Goal: Information Seeking & Learning: Learn about a topic

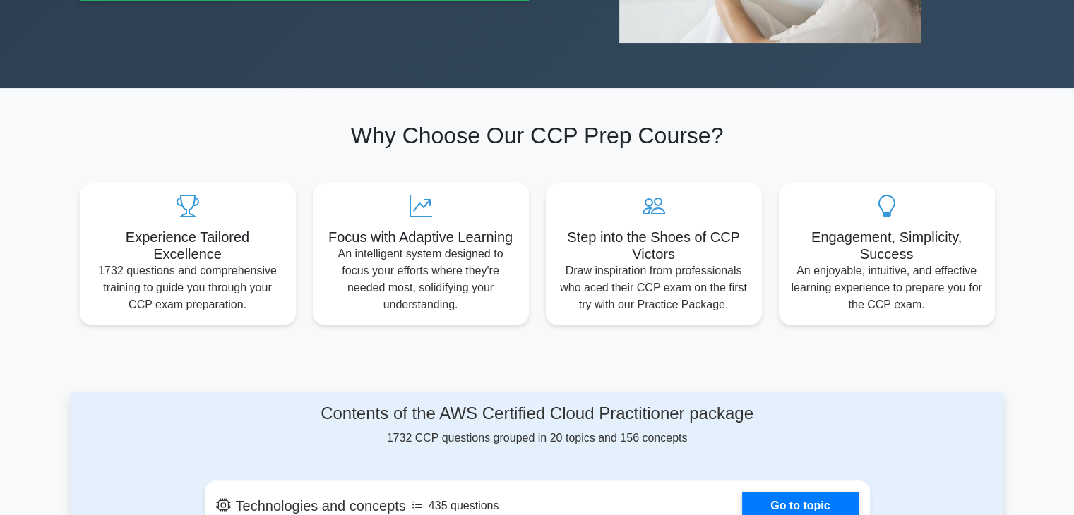
scroll to position [370, 0]
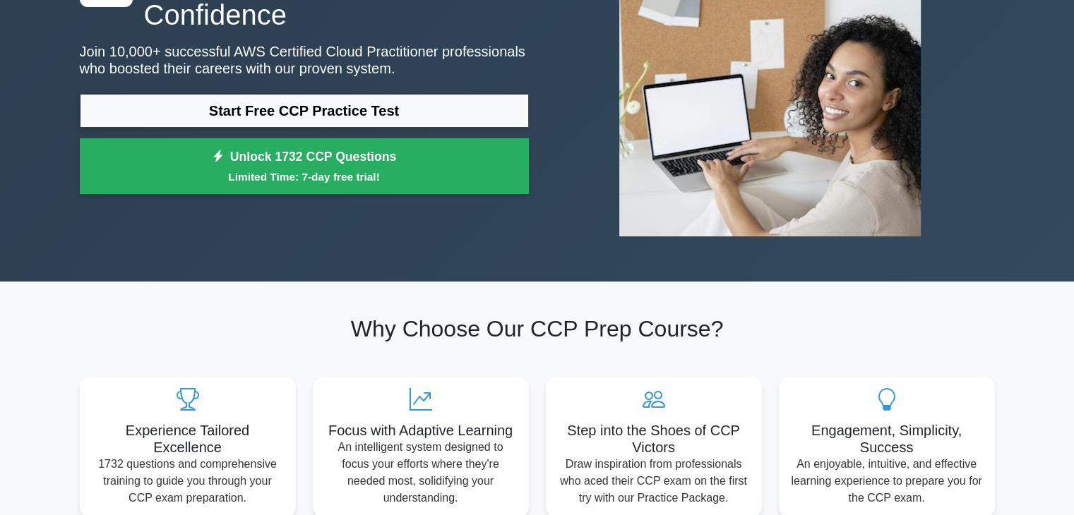
scroll to position [163, 0]
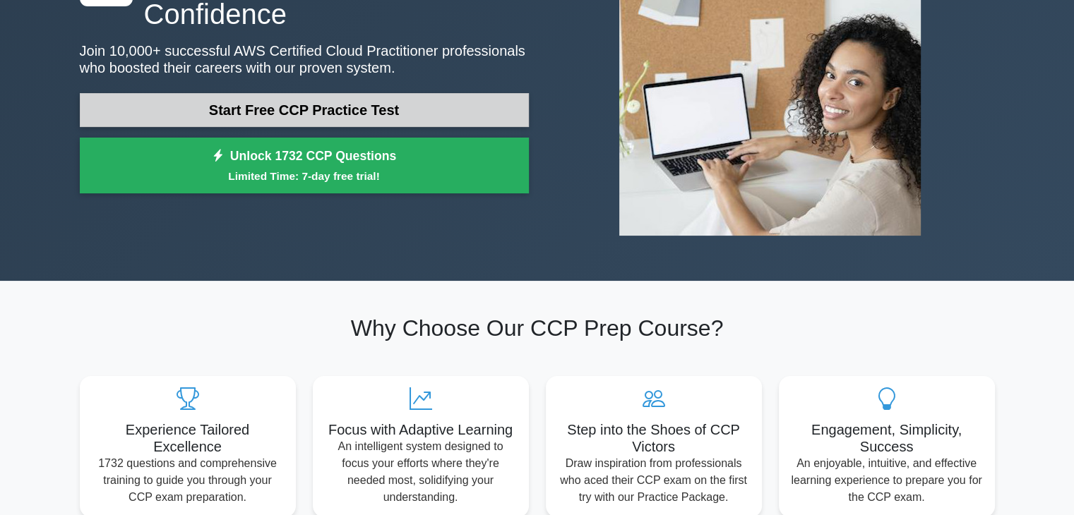
click at [316, 121] on link "Start Free CCP Practice Test" at bounding box center [304, 110] width 449 height 34
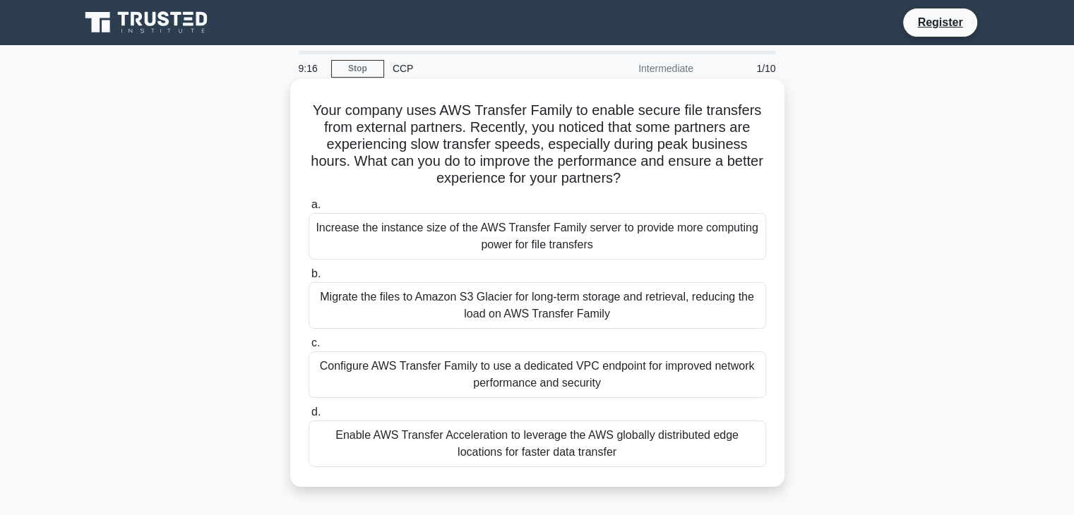
click at [710, 447] on div "Enable AWS Transfer Acceleration to leverage the AWS globally distributed edge …" at bounding box center [536, 444] width 457 height 47
click at [308, 417] on input "d. Enable AWS Transfer Acceleration to leverage the AWS globally distributed ed…" at bounding box center [308, 412] width 0 height 9
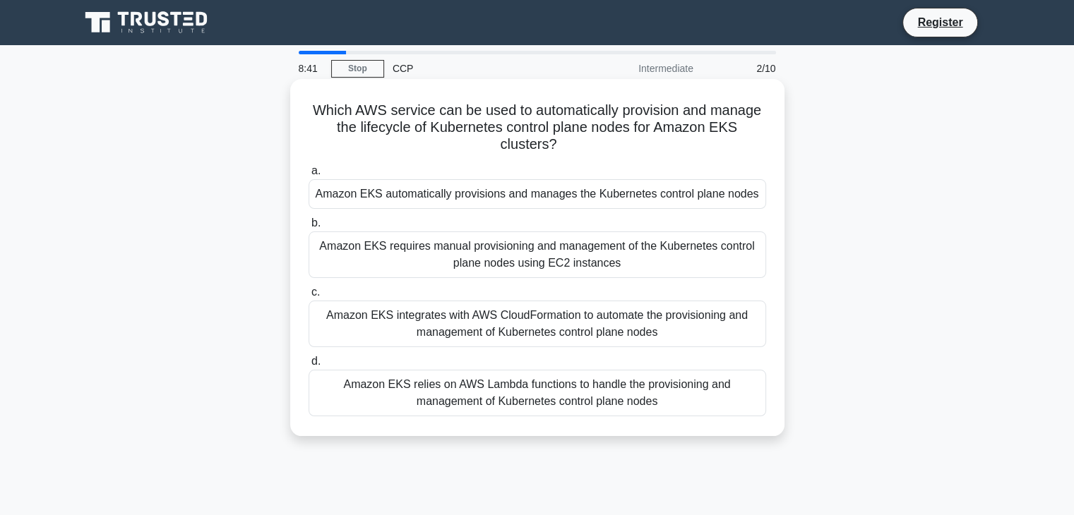
click at [615, 200] on div "Amazon EKS automatically provisions and manages the Kubernetes control plane no…" at bounding box center [536, 194] width 457 height 30
click at [308, 176] on input "a. Amazon EKS automatically provisions and manages the Kubernetes control plane…" at bounding box center [308, 171] width 0 height 9
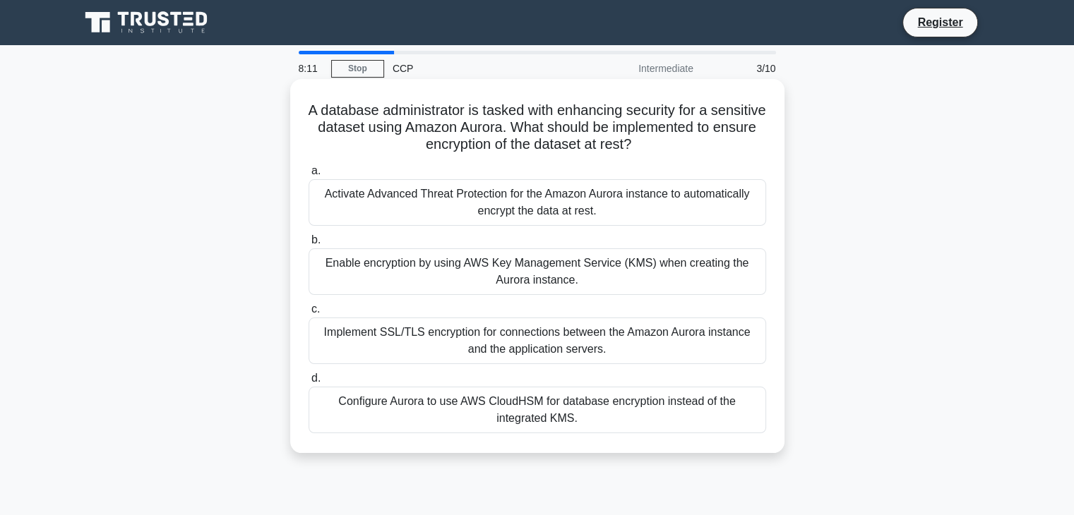
click at [558, 407] on div "Configure Aurora to use AWS CloudHSM for database encryption instead of the int…" at bounding box center [536, 410] width 457 height 47
click at [308, 383] on input "d. Configure Aurora to use AWS CloudHSM for database encryption instead of the …" at bounding box center [308, 378] width 0 height 9
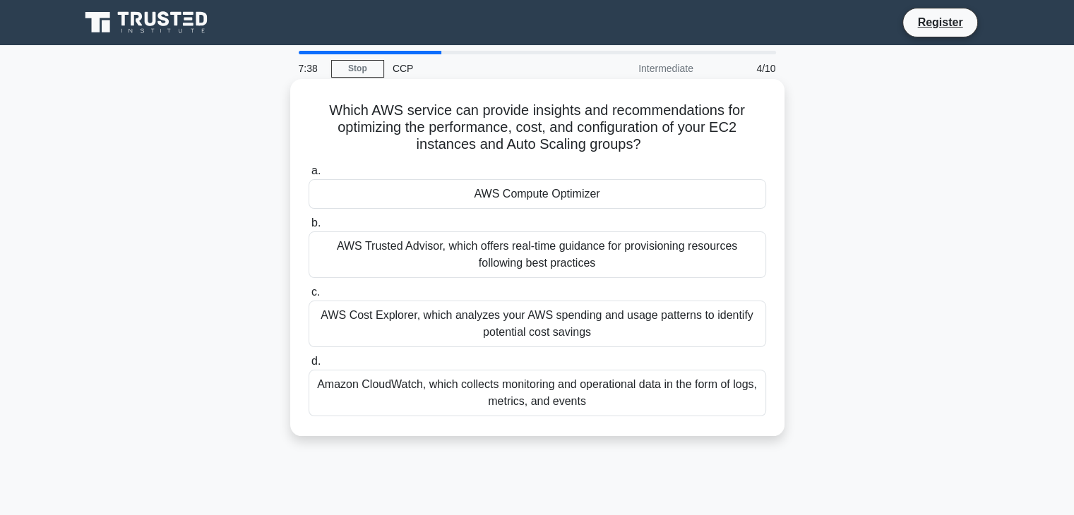
click at [714, 244] on div "AWS Trusted Advisor, which offers real-time guidance for provisioning resources…" at bounding box center [536, 255] width 457 height 47
click at [308, 228] on input "b. AWS Trusted Advisor, which offers real-time guidance for provisioning resour…" at bounding box center [308, 223] width 0 height 9
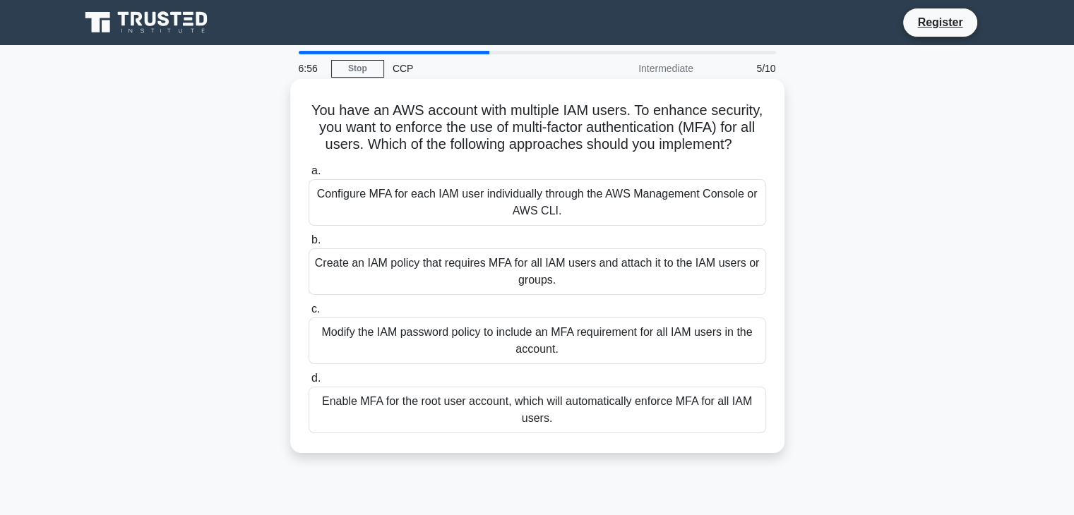
click at [576, 406] on div "Enable MFA for the root user account, which will automatically enforce MFA for …" at bounding box center [536, 410] width 457 height 47
click at [308, 383] on input "d. Enable MFA for the root user account, which will automatically enforce MFA f…" at bounding box center [308, 378] width 0 height 9
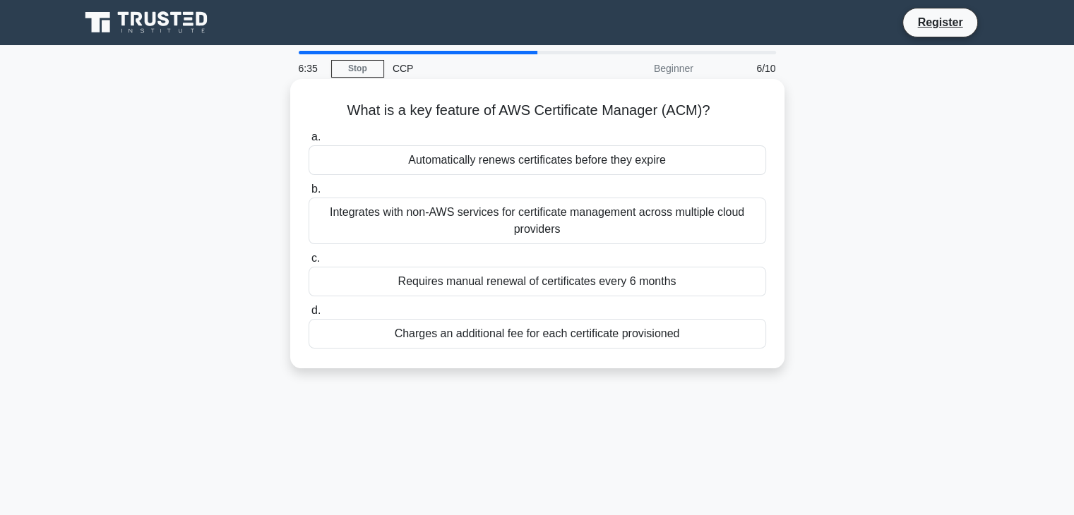
click at [580, 224] on div "Integrates with non-AWS services for certificate management across multiple clo…" at bounding box center [536, 221] width 457 height 47
click at [308, 194] on input "b. Integrates with non-AWS services for certificate management across multiple …" at bounding box center [308, 189] width 0 height 9
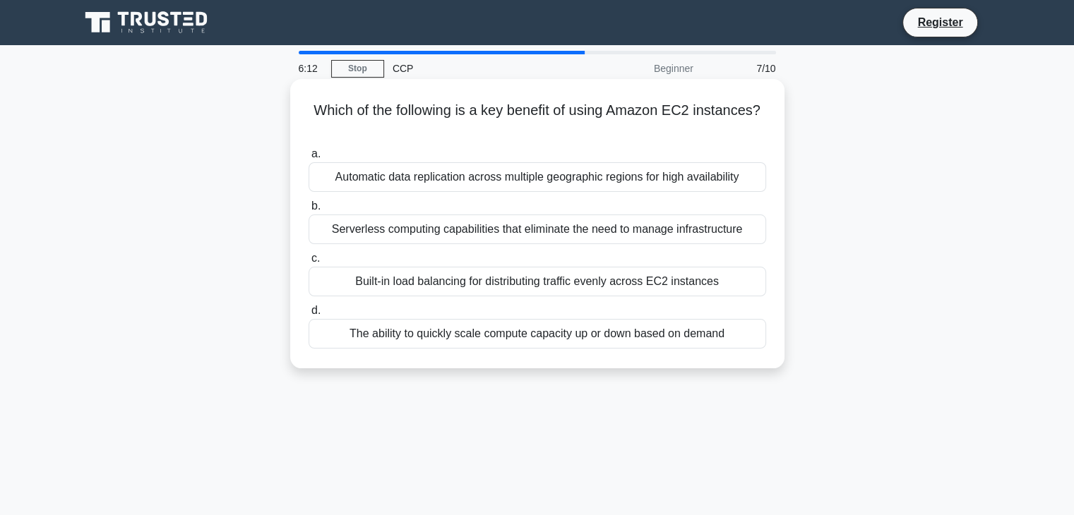
click at [542, 338] on div "The ability to quickly scale compute capacity up or down based on demand" at bounding box center [536, 334] width 457 height 30
click at [308, 316] on input "d. The ability to quickly scale compute capacity up or down based on demand" at bounding box center [308, 310] width 0 height 9
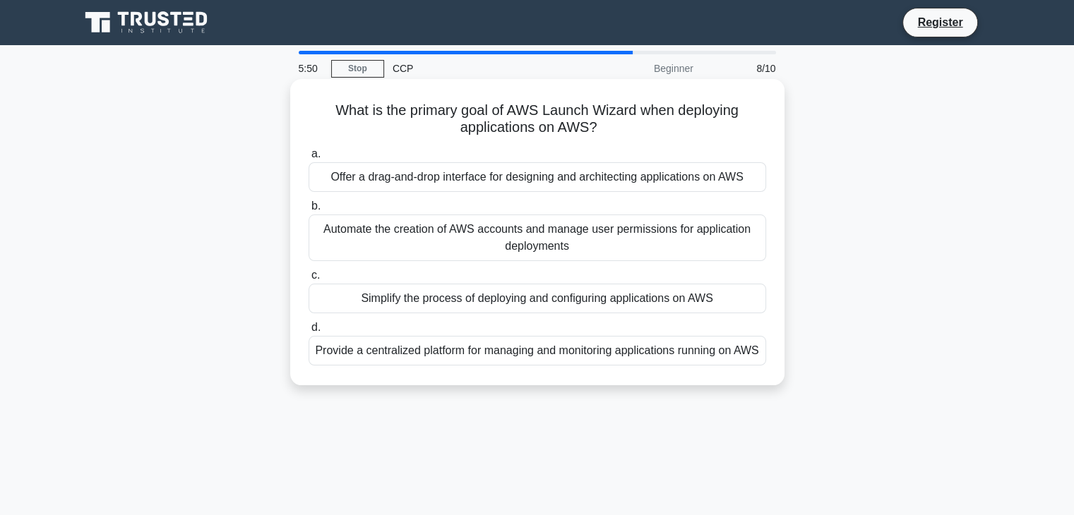
click at [543, 297] on div "Simplify the process of deploying and configuring applications on AWS" at bounding box center [536, 299] width 457 height 30
click at [308, 280] on input "c. Simplify the process of deploying and configuring applications on AWS" at bounding box center [308, 275] width 0 height 9
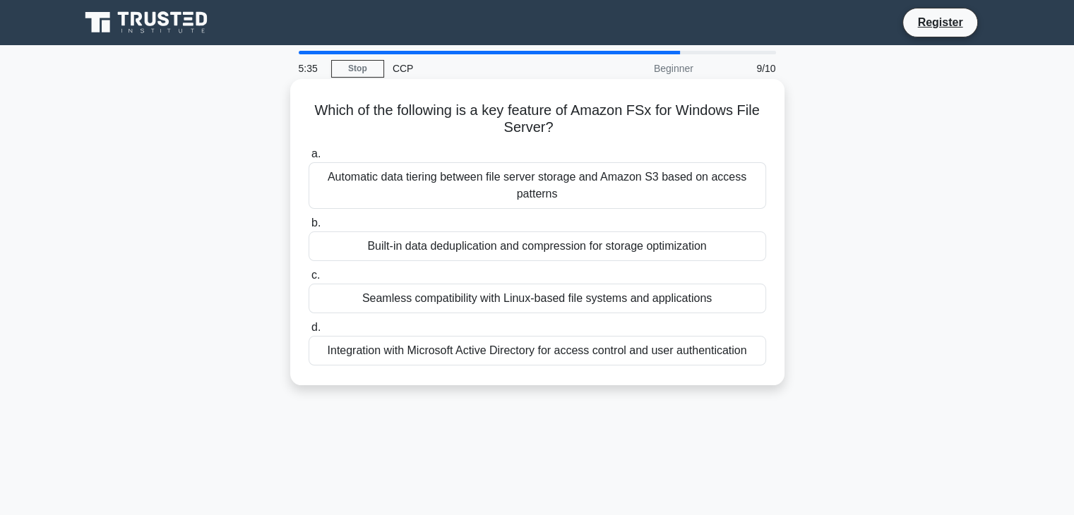
click at [537, 192] on div "Automatic data tiering between file server storage and Amazon S3 based on acces…" at bounding box center [536, 185] width 457 height 47
click at [308, 159] on input "a. Automatic data tiering between file server storage and Amazon S3 based on ac…" at bounding box center [308, 154] width 0 height 9
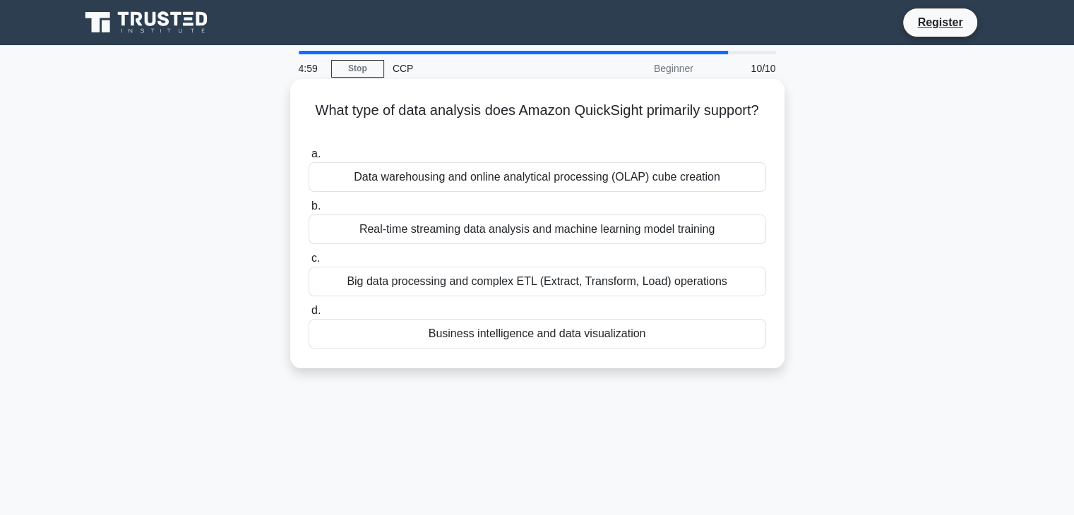
click at [530, 225] on div "Real-time streaming data analysis and machine learning model training" at bounding box center [536, 230] width 457 height 30
click at [308, 211] on input "b. Real-time streaming data analysis and machine learning model training" at bounding box center [308, 206] width 0 height 9
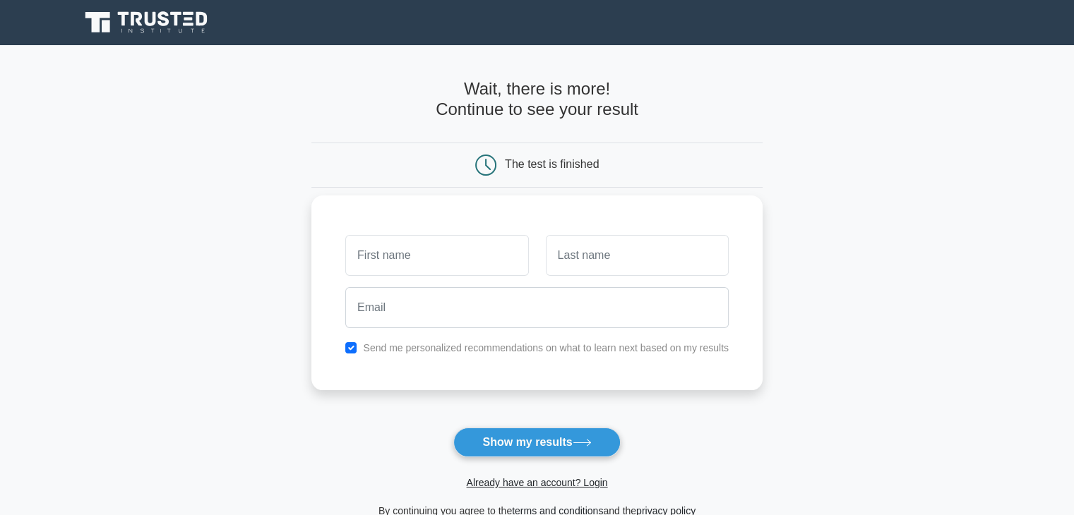
click at [469, 252] on input "text" at bounding box center [436, 255] width 183 height 41
type input "ananth"
type input "s"
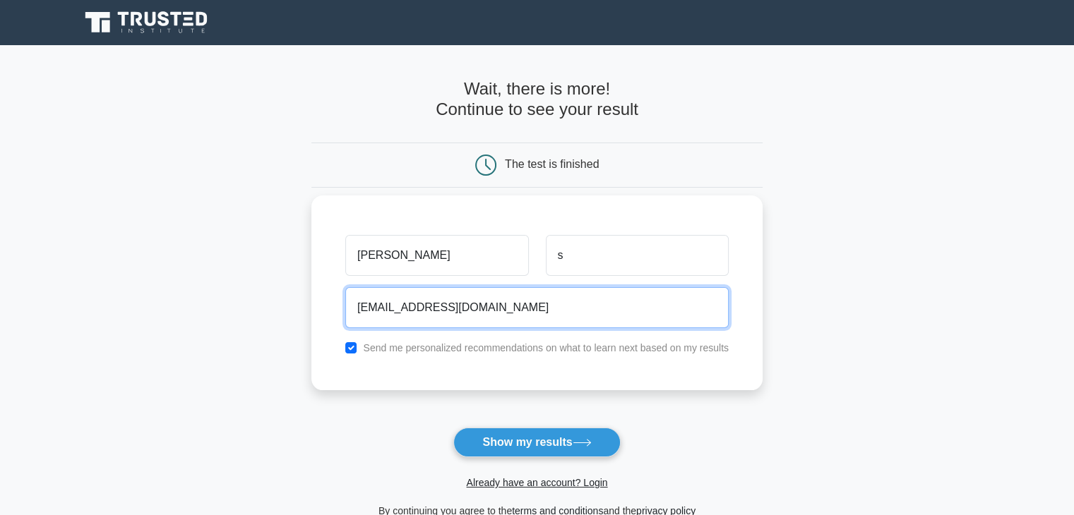
type input "ananthadm@gmail.com"
click at [453, 428] on button "Show my results" at bounding box center [536, 443] width 167 height 30
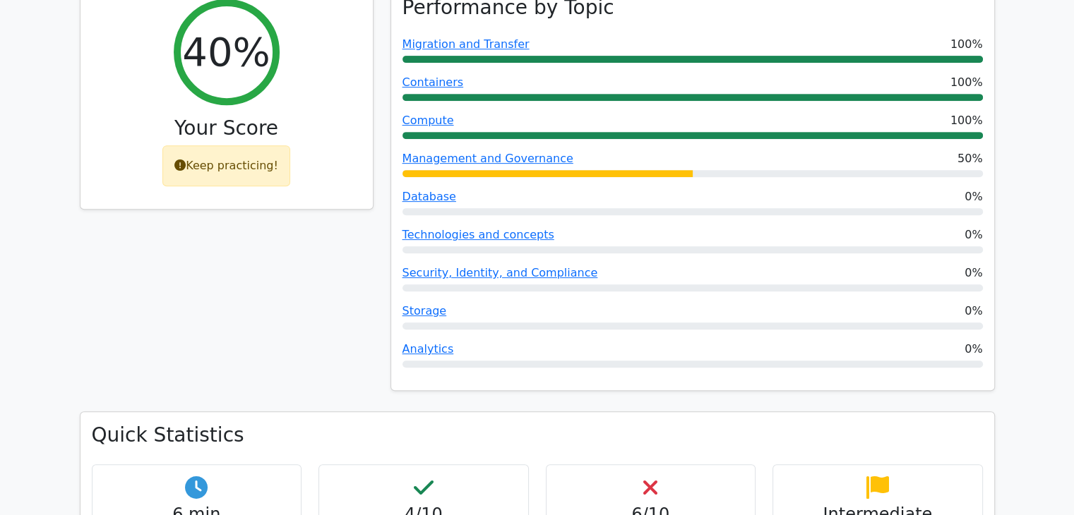
scroll to position [641, 0]
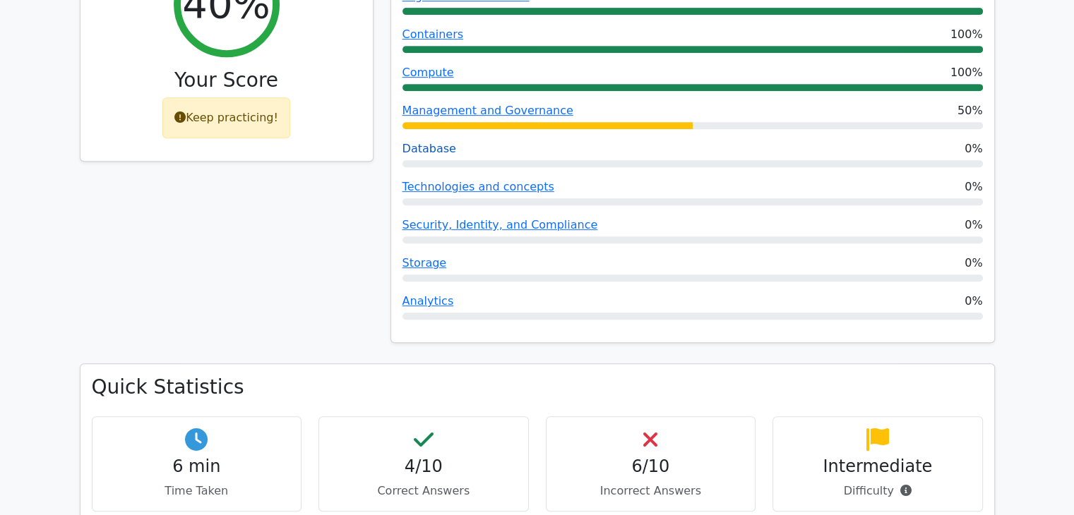
click at [433, 142] on link "Database" at bounding box center [429, 148] width 54 height 13
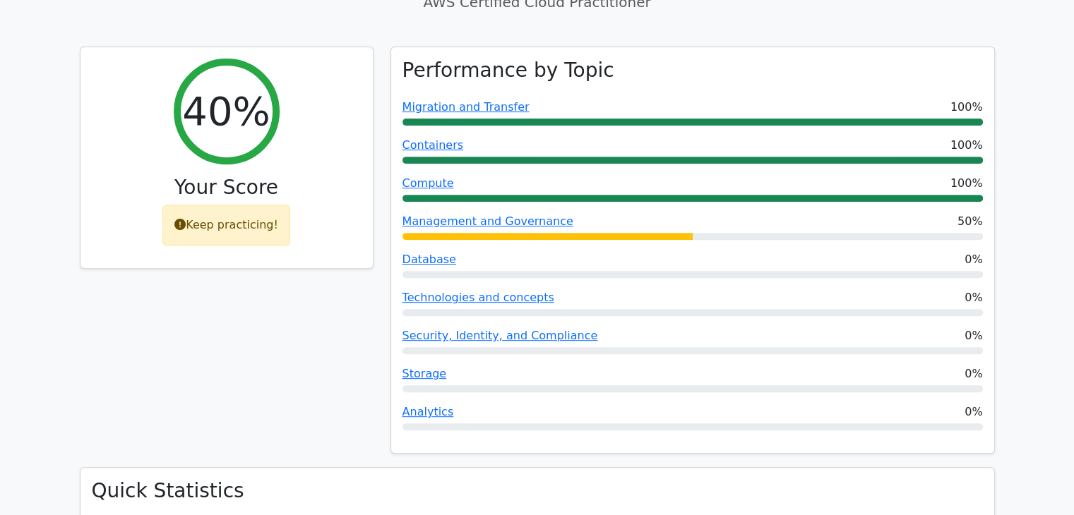
scroll to position [534, 0]
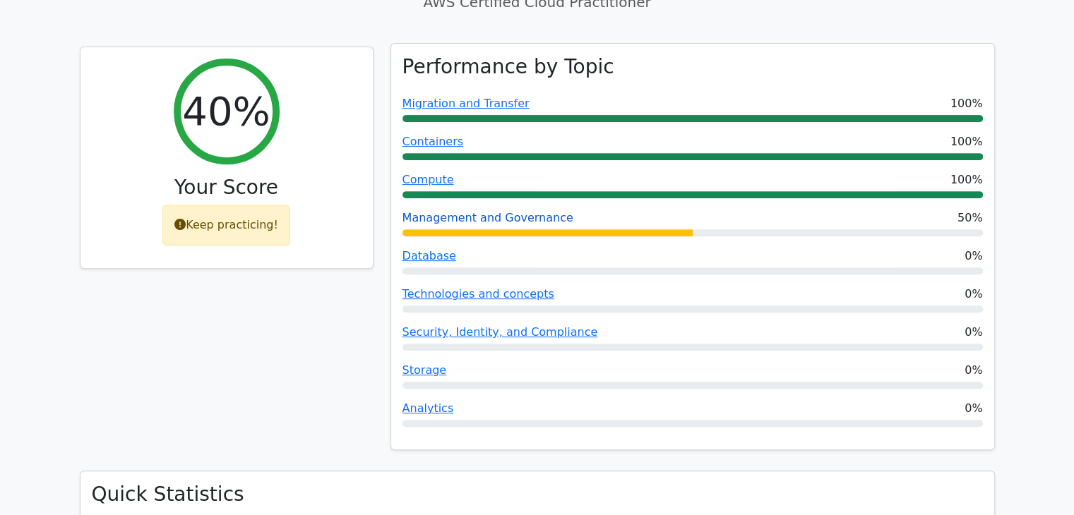
click at [487, 211] on link "Management and Governance" at bounding box center [487, 217] width 171 height 13
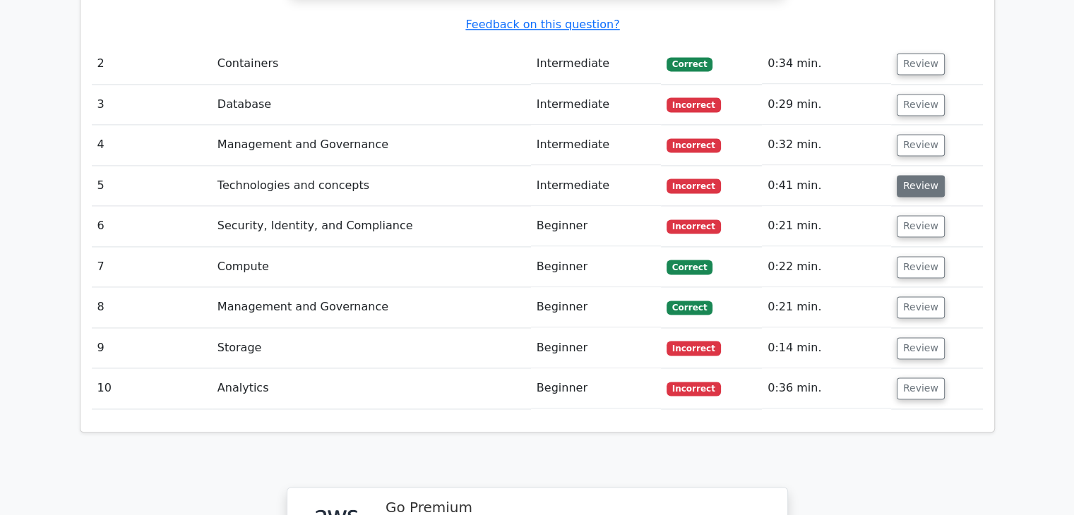
scroll to position [1876, 0]
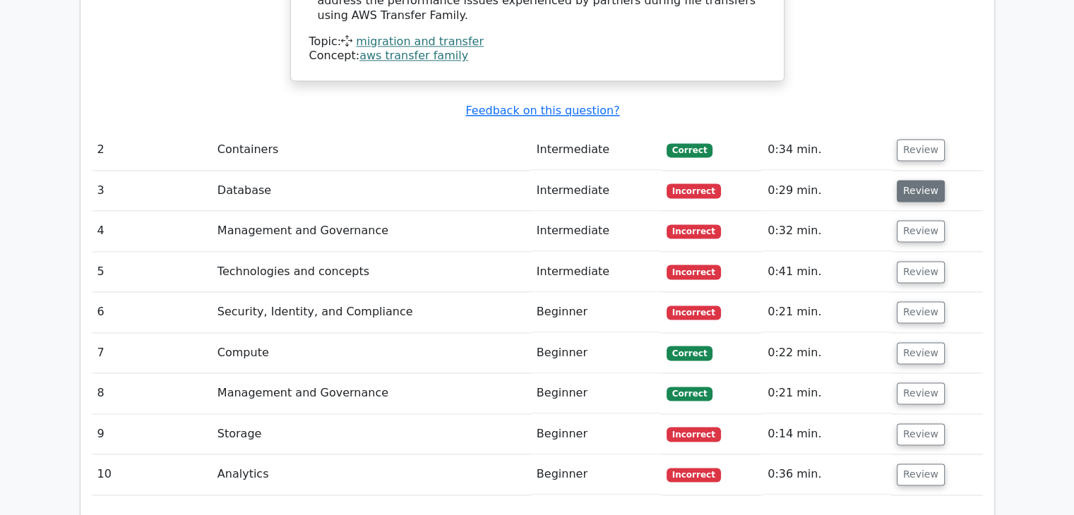
click at [932, 180] on button "Review" at bounding box center [921, 191] width 48 height 22
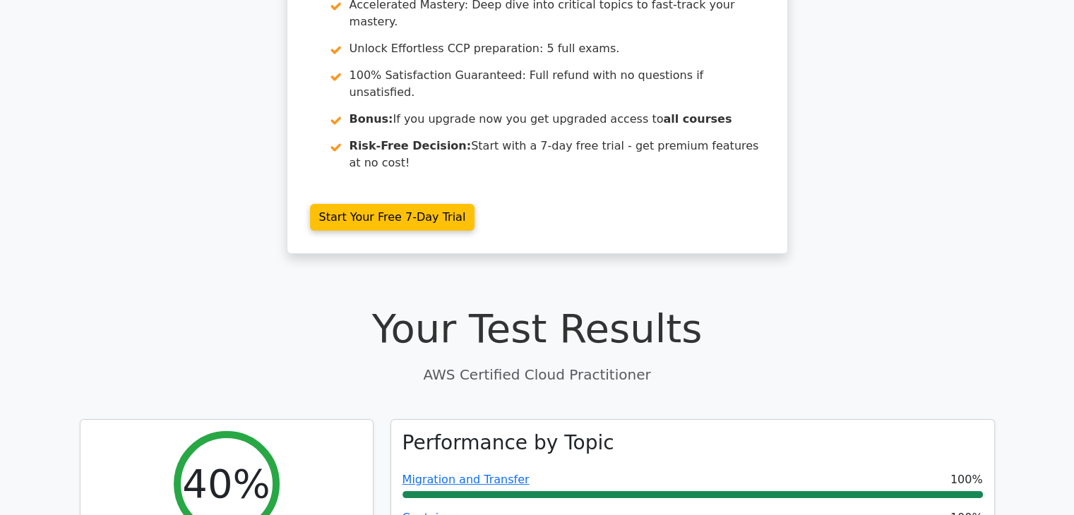
scroll to position [0, 0]
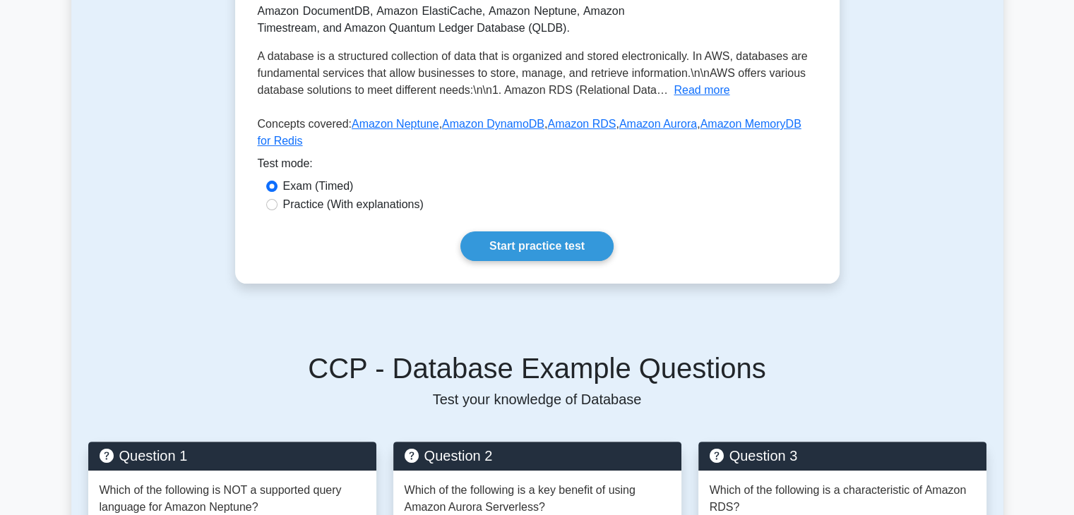
scroll to position [321, 0]
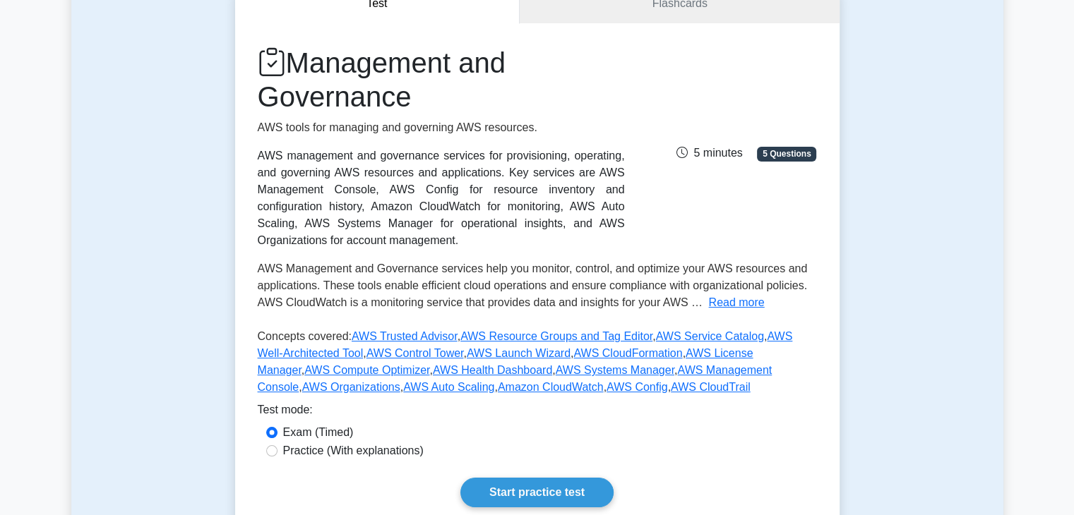
scroll to position [96, 0]
